Goal: Task Accomplishment & Management: Manage account settings

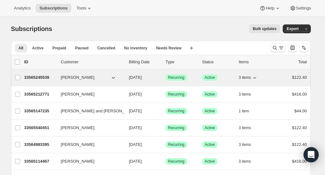
click at [40, 79] on p "33565245539" at bounding box center [40, 77] width 32 height 6
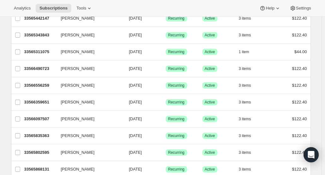
scroll to position [477, 0]
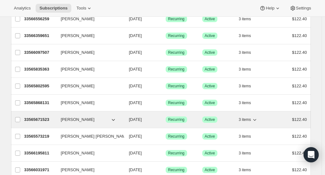
click at [83, 118] on span "[PERSON_NAME]" at bounding box center [78, 119] width 34 height 6
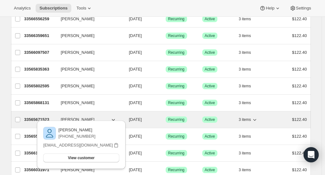
click at [38, 117] on p "33565671523" at bounding box center [40, 119] width 32 height 6
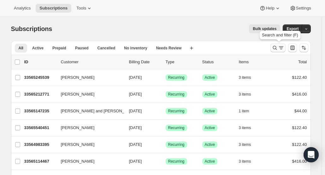
click at [283, 49] on icon "Search and filter results" at bounding box center [281, 48] width 6 height 6
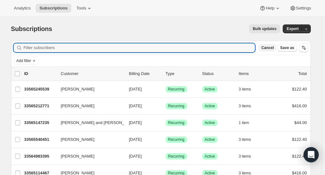
click at [270, 49] on span "Cancel" at bounding box center [267, 47] width 12 height 5
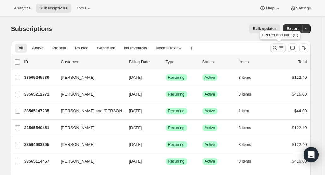
click at [275, 46] on icon "Search and filter results" at bounding box center [275, 48] width 6 height 6
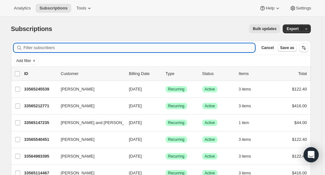
click at [177, 49] on input "Filter subscribers" at bounding box center [140, 47] width 232 height 9
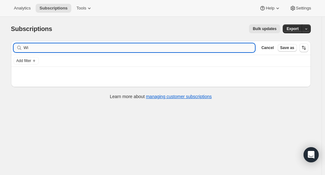
type input "W"
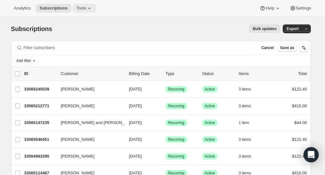
click at [86, 10] on icon at bounding box center [89, 8] width 6 height 6
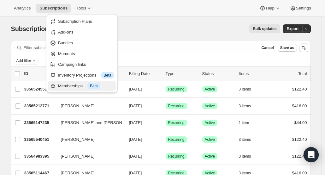
click at [78, 84] on div "Memberships Info Beta" at bounding box center [86, 86] width 56 height 6
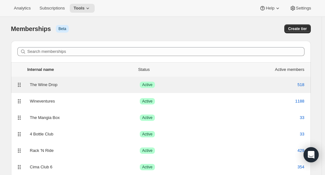
click at [44, 85] on div "The Wine Drop" at bounding box center [85, 84] width 110 height 6
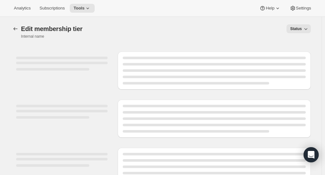
select select "variants"
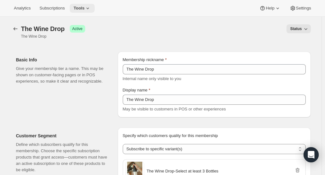
click at [85, 9] on icon at bounding box center [88, 8] width 6 height 6
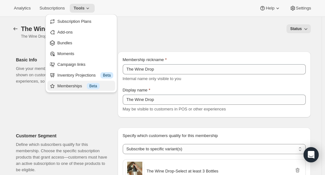
click at [69, 89] on button "Memberships Info Beta" at bounding box center [81, 86] width 68 height 10
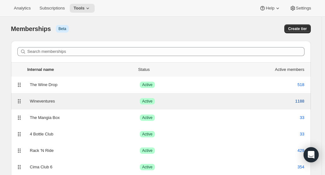
click at [304, 101] on span "1188" at bounding box center [300, 101] width 9 height 6
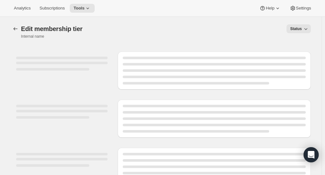
select select "variants"
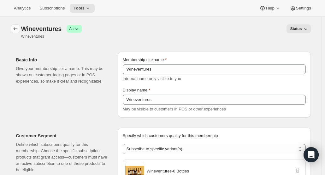
click at [17, 30] on icon "Memberships" at bounding box center [15, 29] width 6 height 6
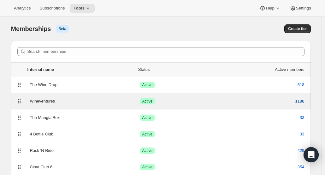
click at [302, 101] on span "1188" at bounding box center [300, 101] width 9 height 6
select select "variants"
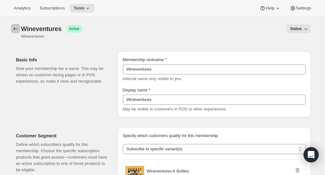
click at [19, 31] on icon "Memberships" at bounding box center [15, 29] width 6 height 6
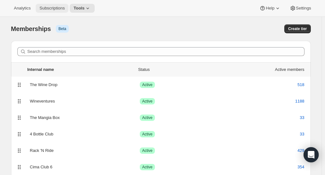
click at [50, 12] on button "Subscriptions" at bounding box center [52, 8] width 33 height 9
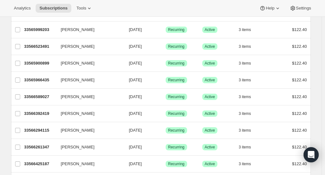
scroll to position [765, 0]
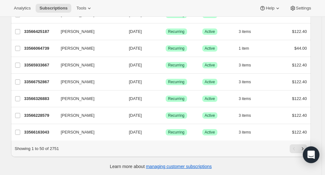
click at [303, 147] on icon "Next" at bounding box center [303, 148] width 6 height 6
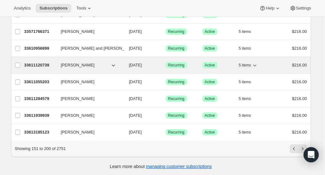
click at [48, 62] on p "33611120739" at bounding box center [40, 65] width 32 height 6
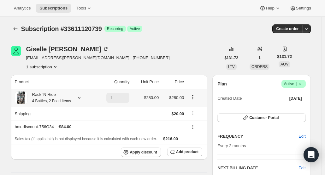
click at [46, 96] on div "Rack 'N Ride 4 Bottles, 2 Food Items" at bounding box center [49, 97] width 44 height 13
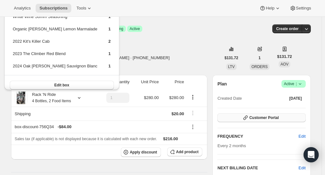
click at [249, 120] on icon "button" at bounding box center [245, 117] width 6 height 6
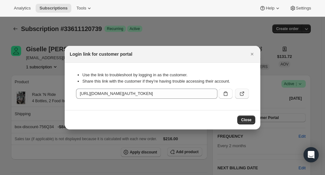
click at [244, 89] on button ":r1tr:" at bounding box center [242, 93] width 14 height 10
click at [252, 56] on icon "Close" at bounding box center [252, 54] width 6 height 6
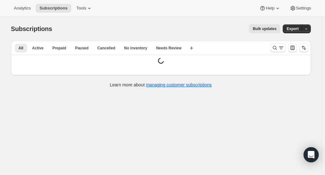
click at [75, 13] on div "Analytics Subscriptions Tools Help Settings" at bounding box center [162, 8] width 325 height 17
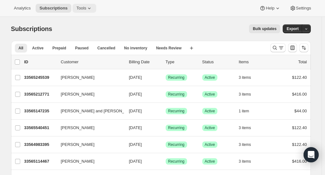
click at [75, 11] on button "Tools" at bounding box center [85, 8] width 24 height 9
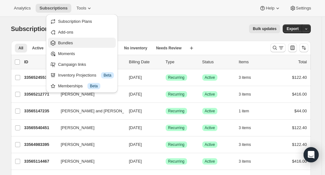
click at [62, 46] on button "Bundles" at bounding box center [82, 43] width 68 height 10
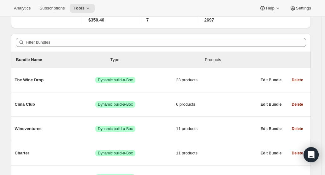
scroll to position [41, 0]
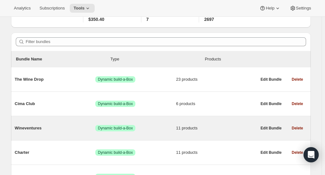
click at [74, 136] on div "Wineventures Success Dynamic build-a-Box 11 products" at bounding box center [136, 128] width 242 height 16
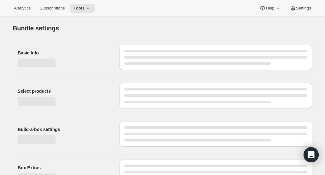
type input "Wineventures"
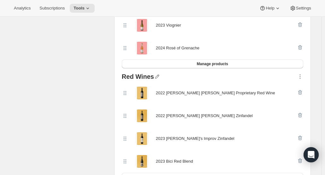
scroll to position [309, 0]
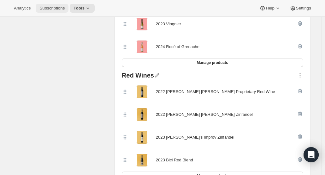
click at [51, 10] on span "Subscriptions" at bounding box center [51, 8] width 25 height 5
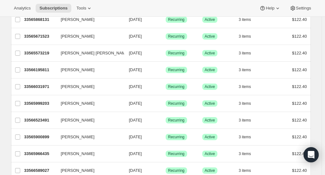
scroll to position [765, 0]
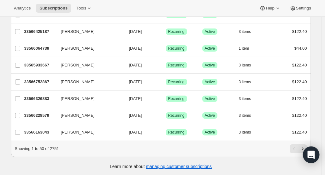
click at [305, 145] on icon "Next" at bounding box center [303, 148] width 6 height 6
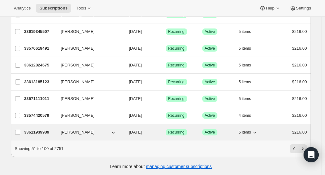
click at [42, 129] on p "33611939939" at bounding box center [40, 132] width 32 height 6
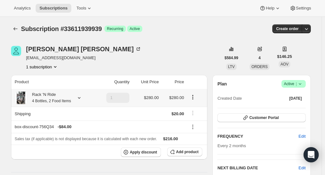
click at [47, 103] on small "4 Bottles, 2 Food Items" at bounding box center [51, 101] width 39 height 4
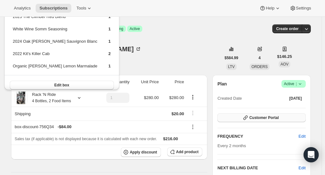
click at [263, 118] on span "Customer Portal" at bounding box center [263, 117] width 29 height 5
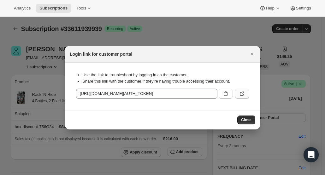
click at [243, 93] on icon ":r2pl:" at bounding box center [243, 92] width 3 height 3
click at [255, 54] on icon "Close" at bounding box center [252, 54] width 6 height 6
